Goal: Complete application form: Complete application form

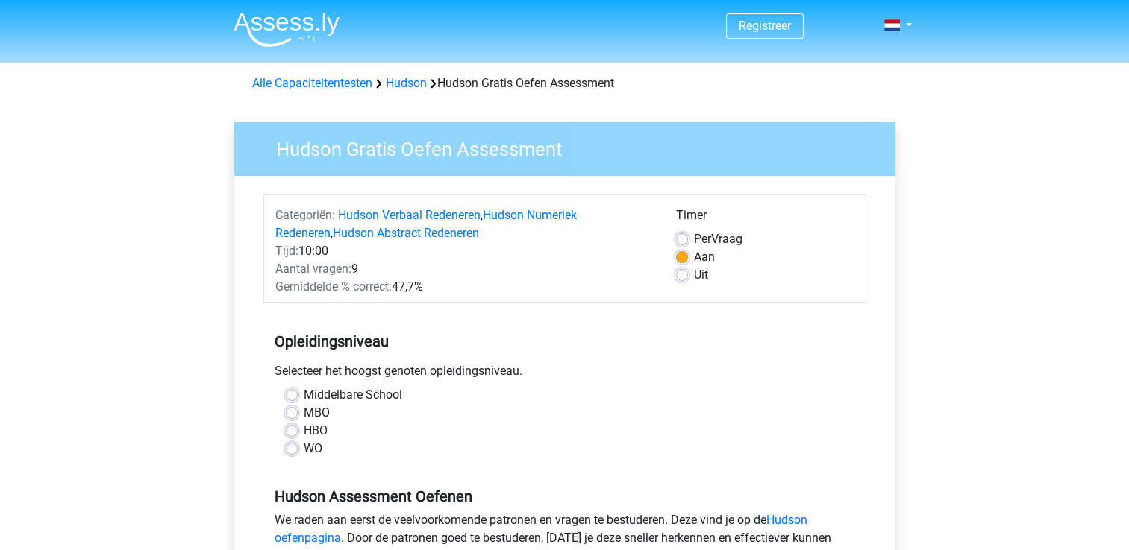
click at [304, 394] on label "Middelbare School" at bounding box center [353, 395] width 98 height 18
click at [292, 394] on input "Middelbare School" at bounding box center [292, 393] width 12 height 15
radio input "true"
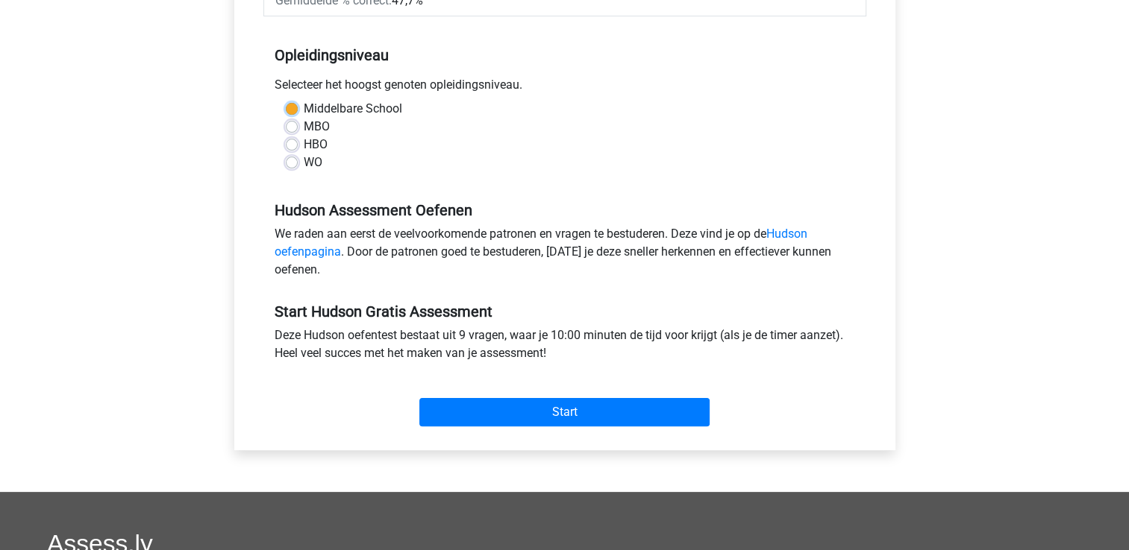
scroll to position [291, 0]
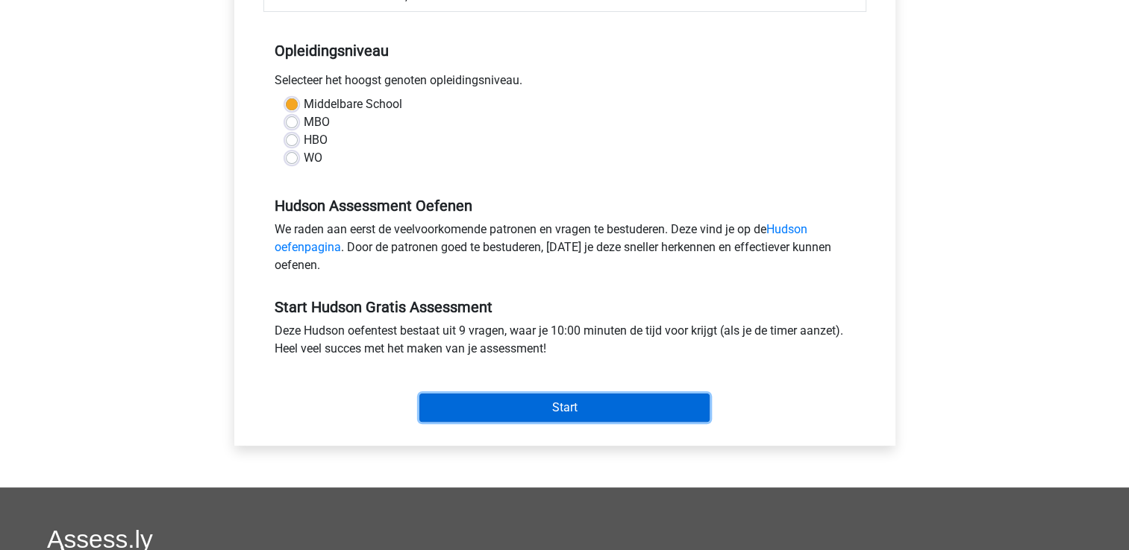
click at [615, 398] on input "Start" at bounding box center [564, 408] width 290 height 28
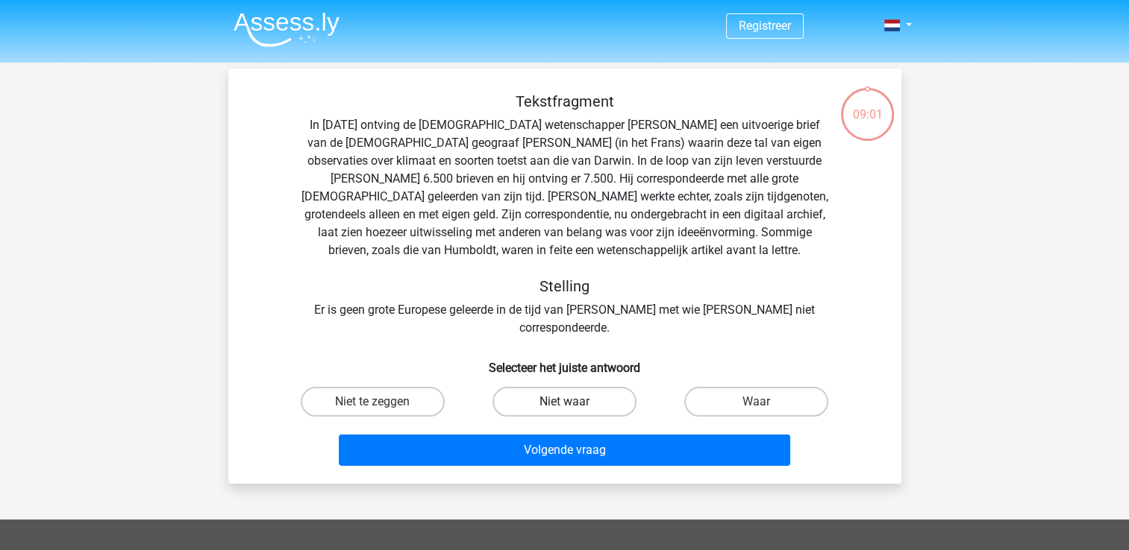
click at [537, 387] on label "Niet waar" at bounding box center [564, 402] width 144 height 30
click at [564, 402] on input "Niet waar" at bounding box center [569, 407] width 10 height 10
radio input "true"
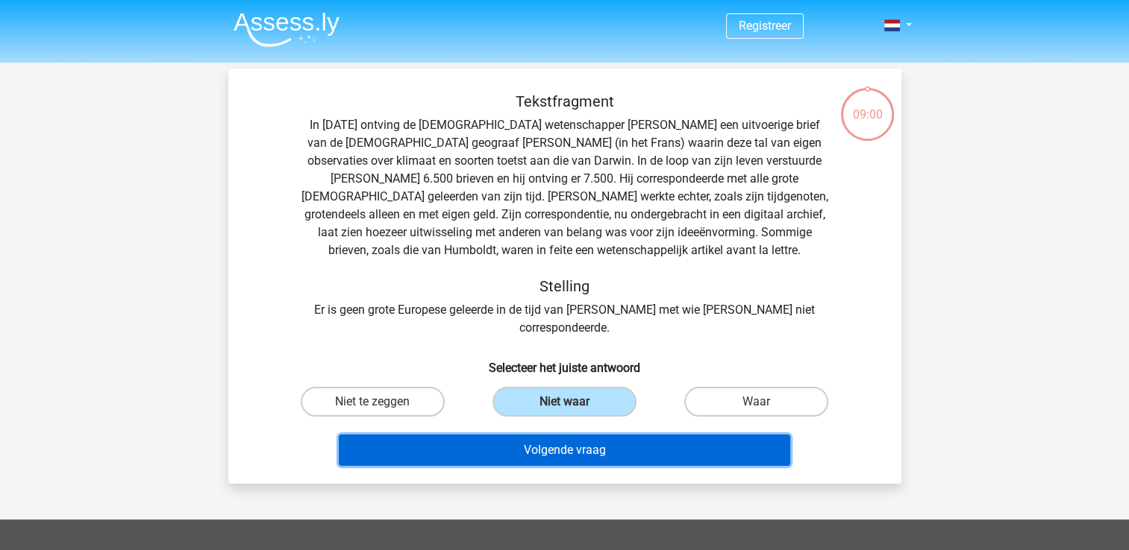
click at [524, 435] on button "Volgende vraag" at bounding box center [564, 450] width 451 height 31
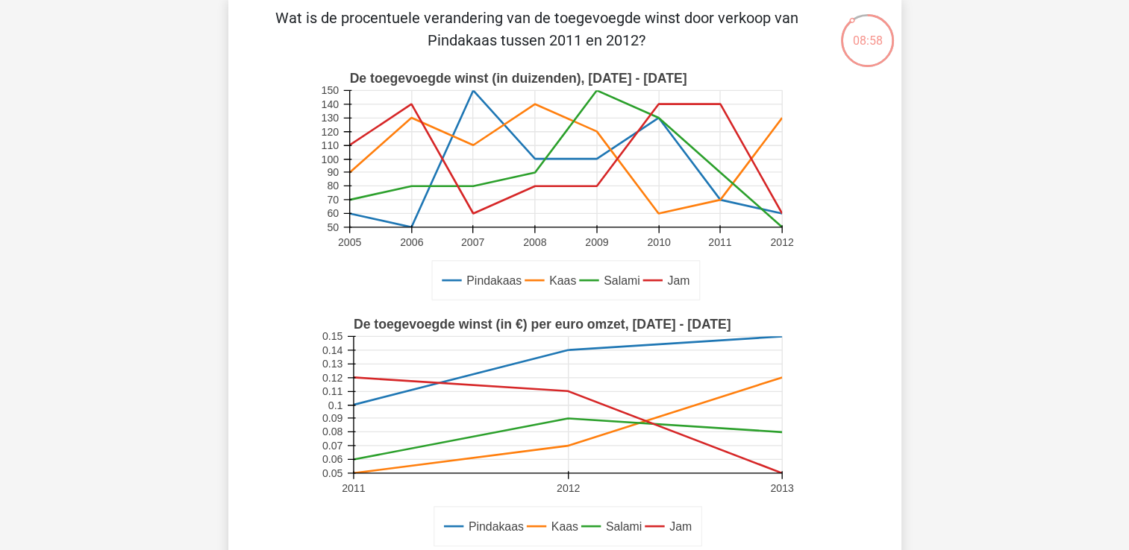
scroll to position [75, 0]
